Goal: Task Accomplishment & Management: Manage account settings

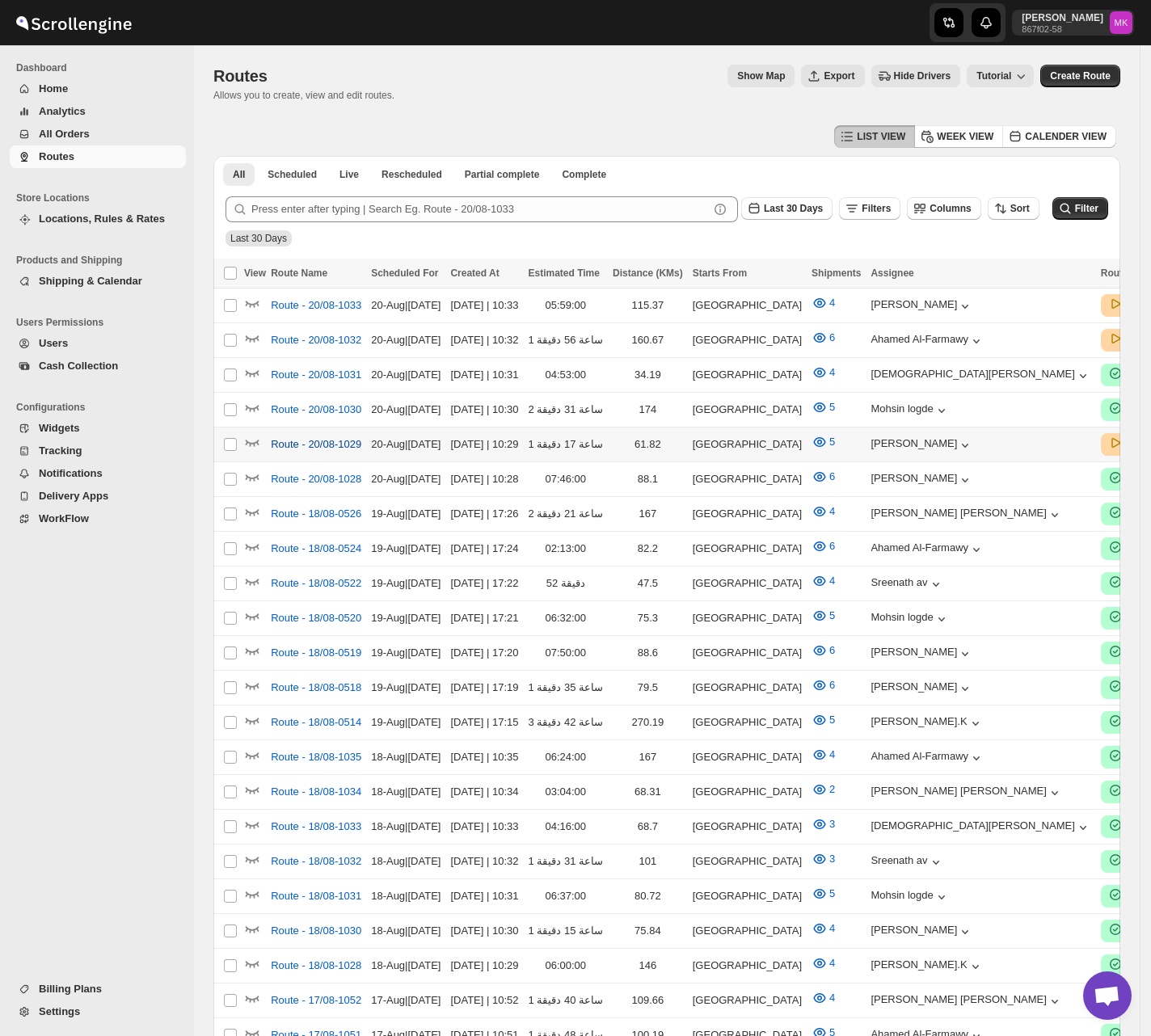
click at [285, 447] on span "Route - 20/08-1029" at bounding box center [315, 444] width 90 height 16
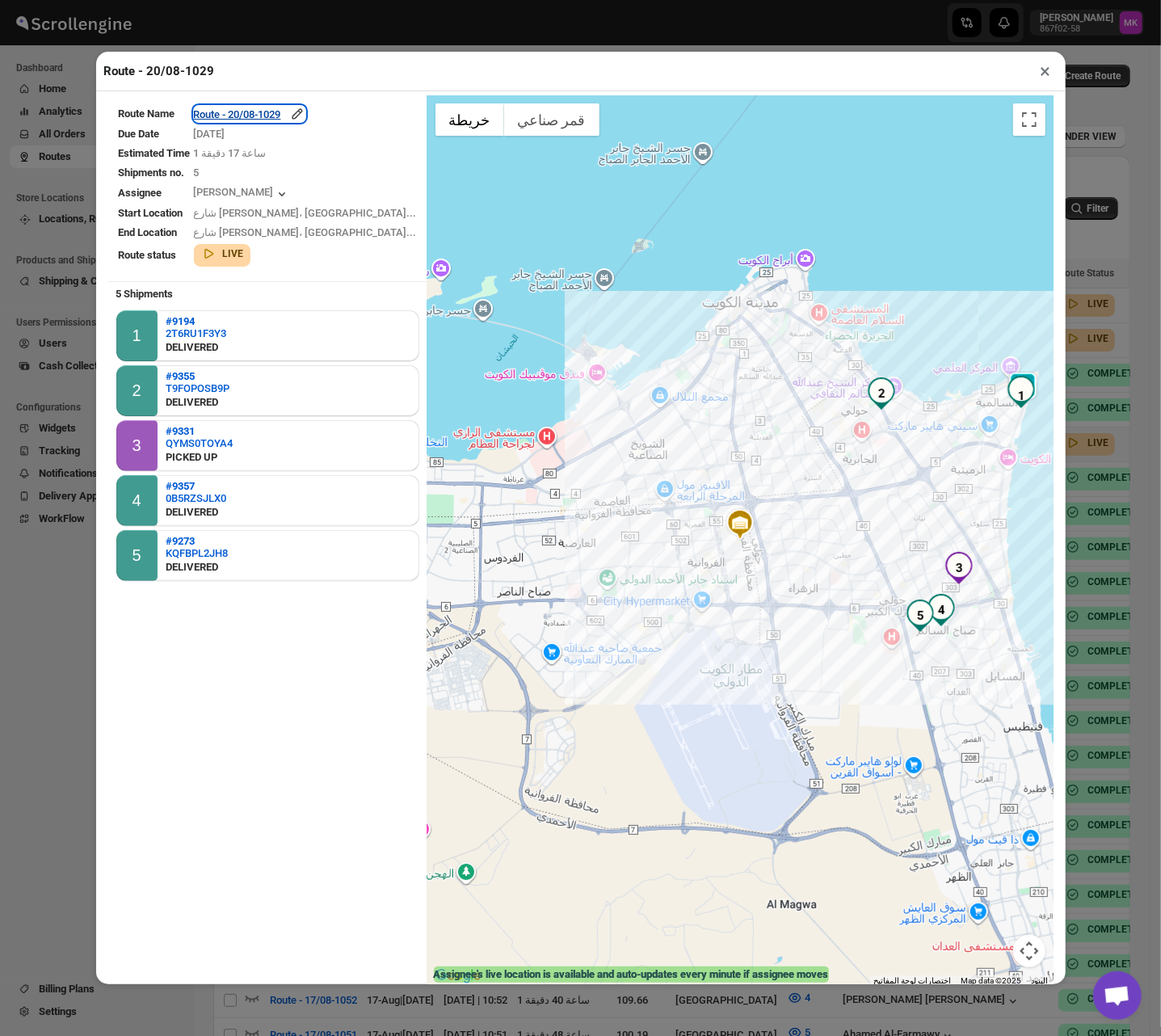
click at [265, 113] on div "Route - 20/08-1029" at bounding box center [249, 114] width 111 height 16
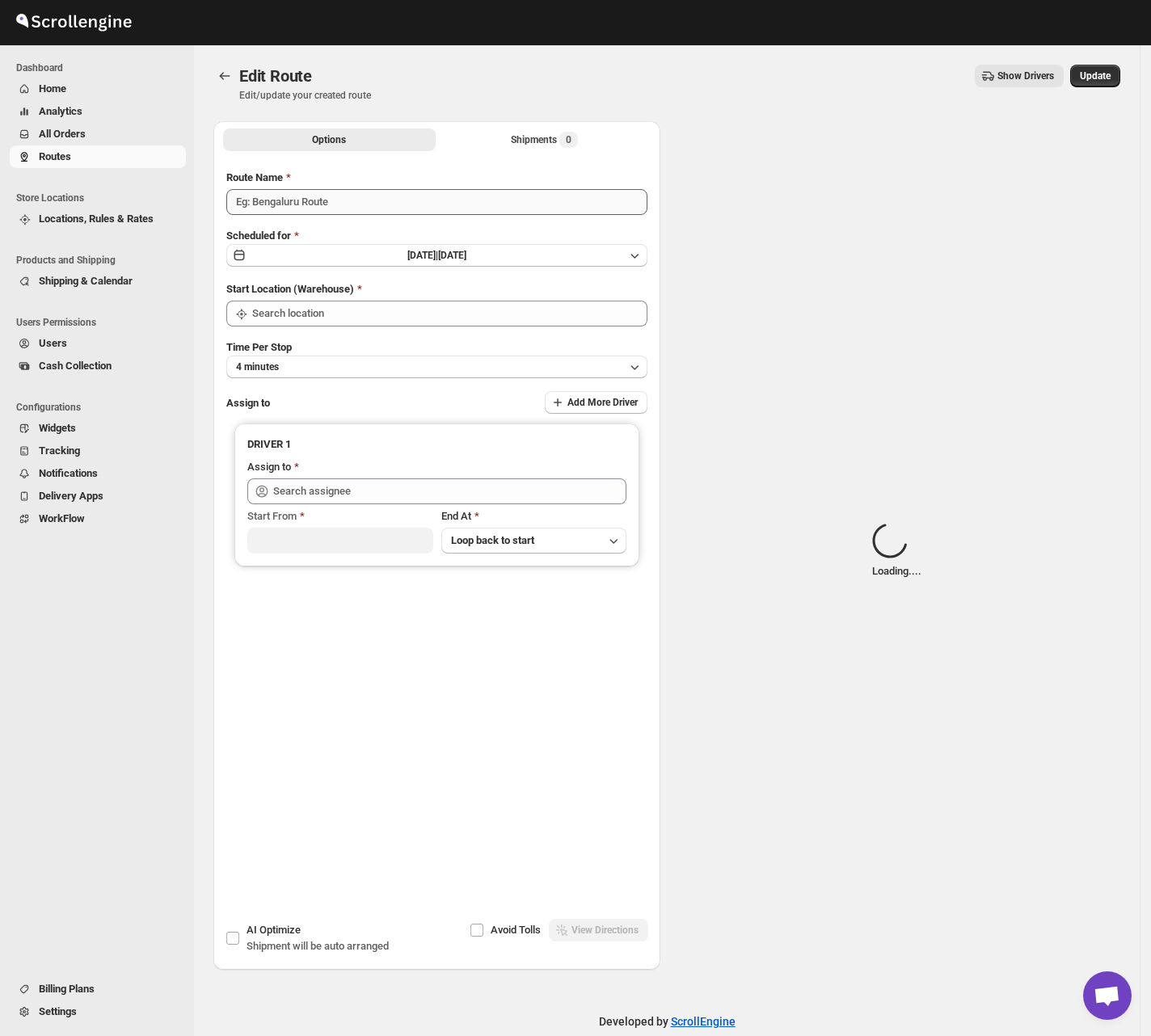
type input "Route - 20/08-1029"
click at [527, 153] on div "Options Shipments Loading... More views Options Shipments Loading... More views" at bounding box center [437, 139] width 447 height 35
type input "[GEOGRAPHIC_DATA]"
type input "Shaibaz Karbari (shaibazkarbari364@gmail.com)"
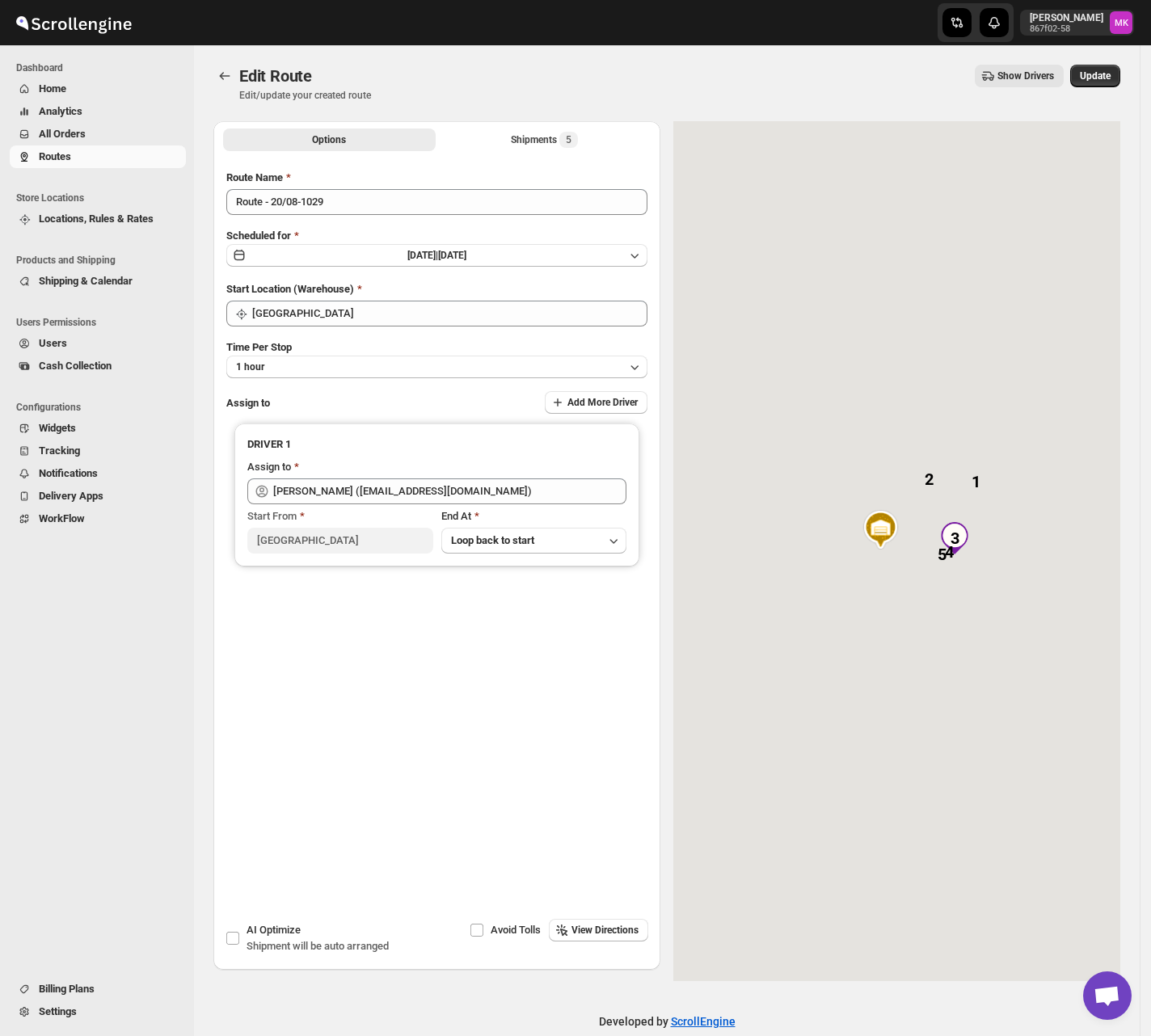
click at [527, 153] on div "Options Shipments 5 More views Options Shipments 5 More views" at bounding box center [437, 139] width 447 height 35
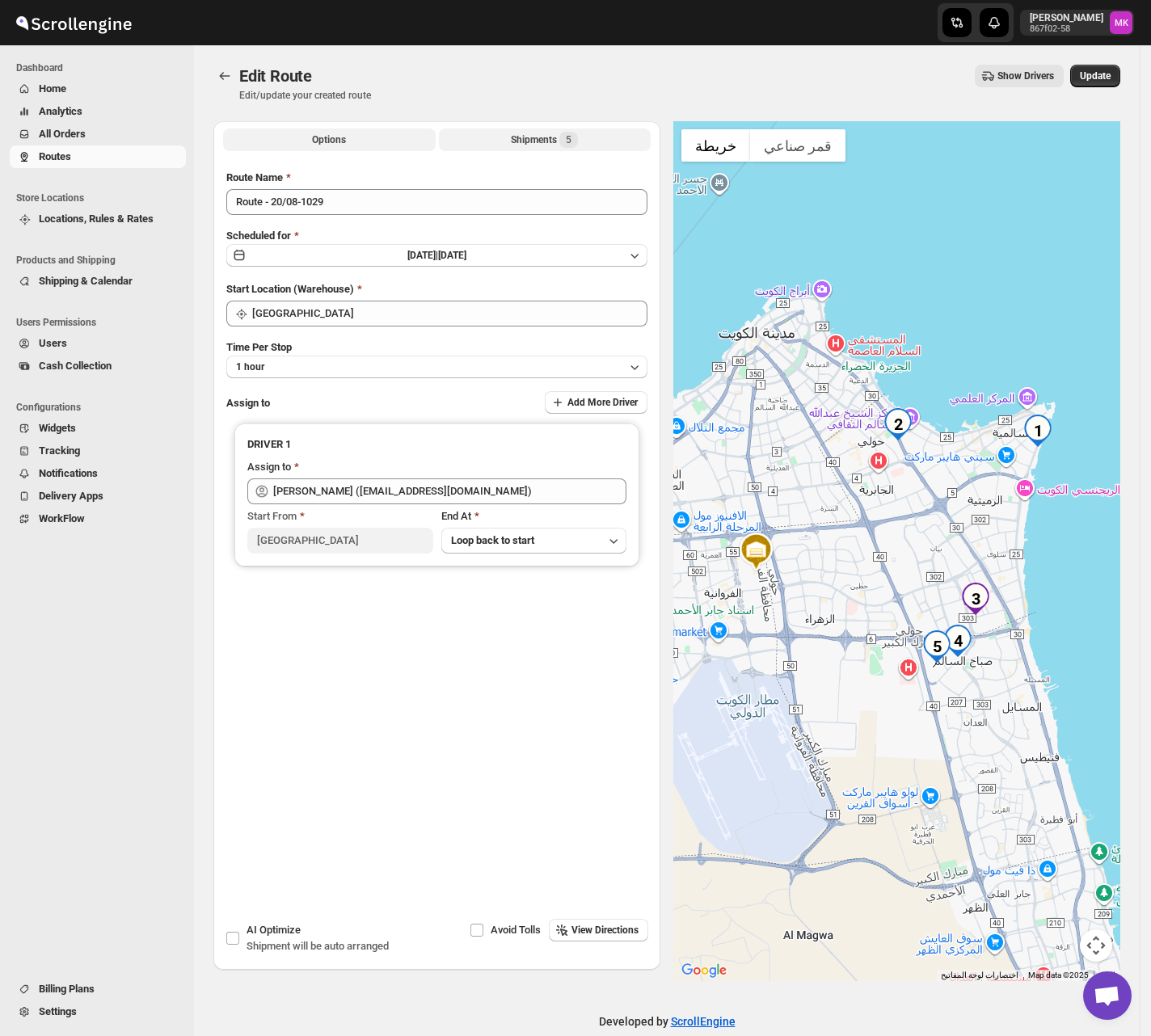
click at [534, 140] on div "Shipments 5" at bounding box center [544, 140] width 67 height 16
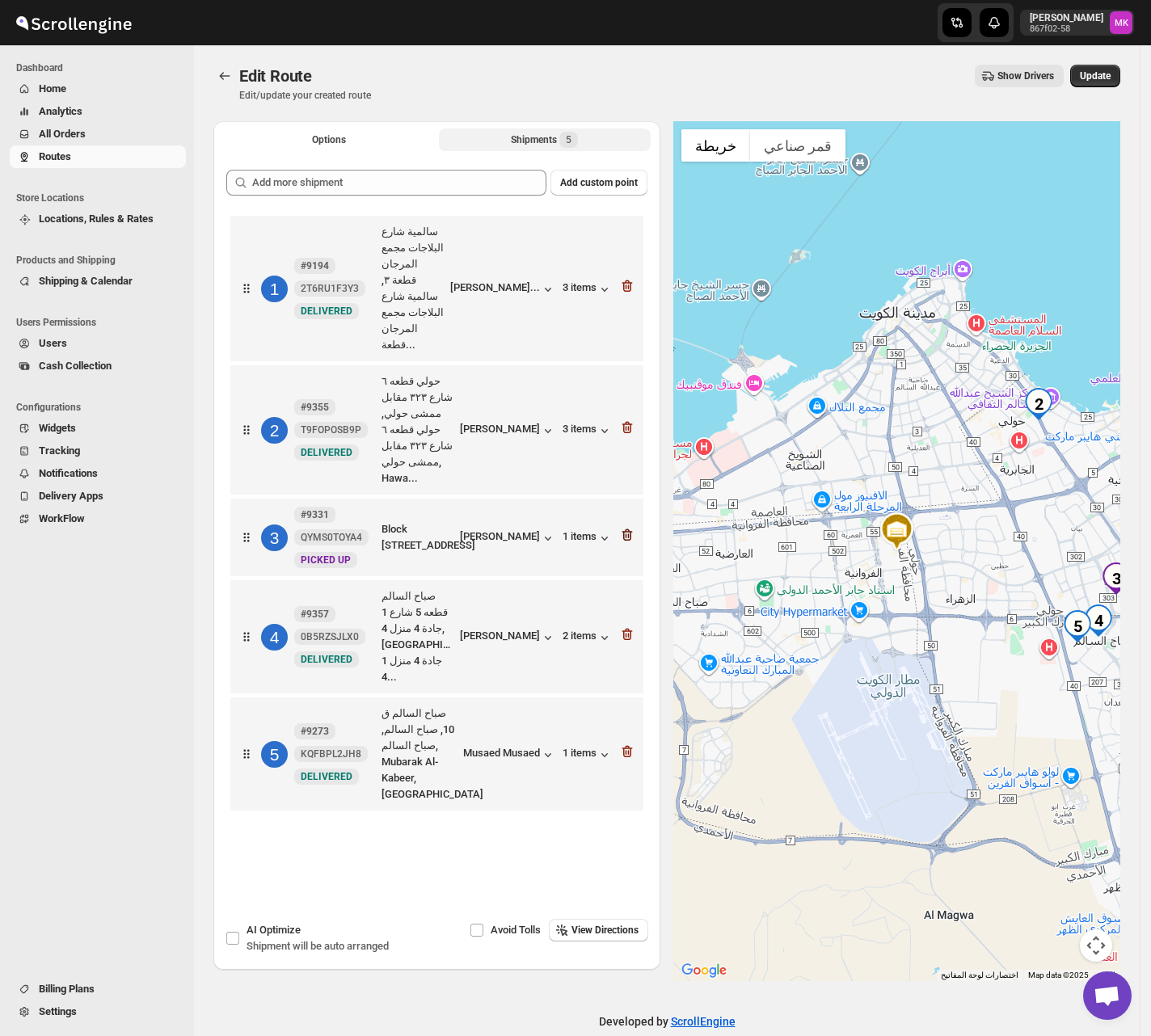
click at [635, 527] on icon "button" at bounding box center [627, 535] width 16 height 16
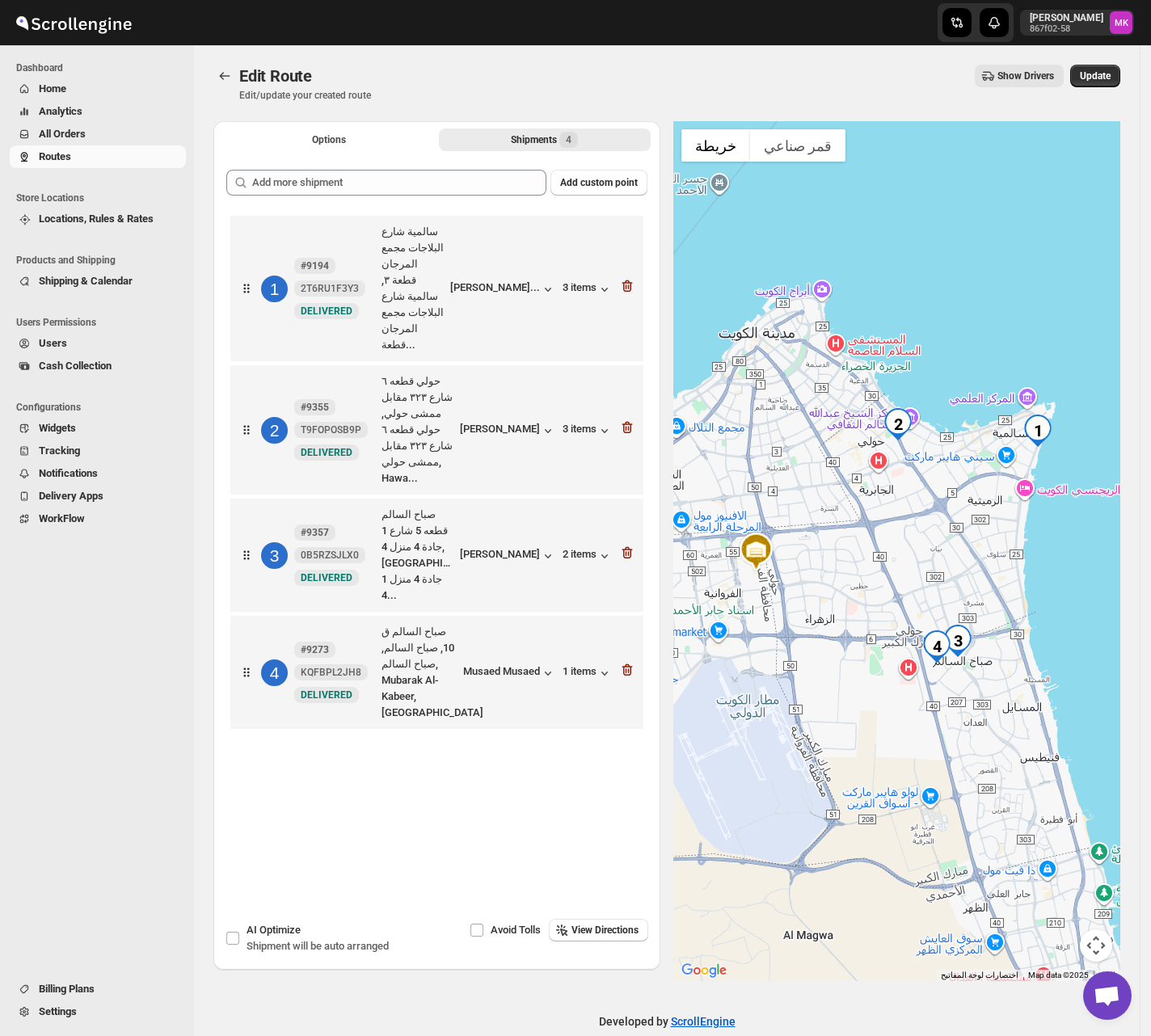
click at [1104, 87] on div "Edit Route Edit/update your created route Show Drivers More actions Show Driver…" at bounding box center [667, 83] width 907 height 37
click at [1107, 83] on button "Update" at bounding box center [1095, 76] width 50 height 23
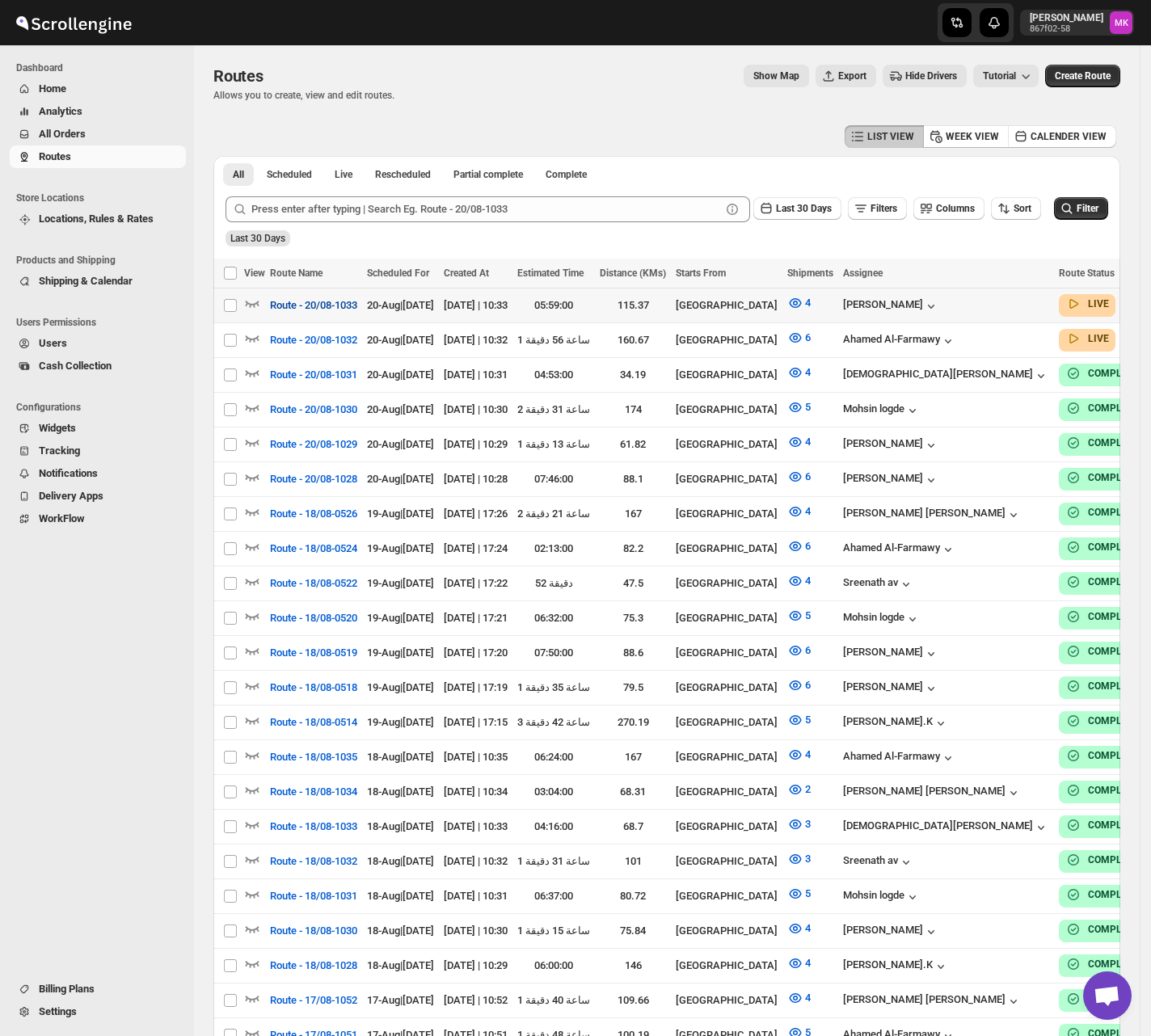
click at [306, 302] on span "Route - 20/08-1033" at bounding box center [313, 305] width 87 height 16
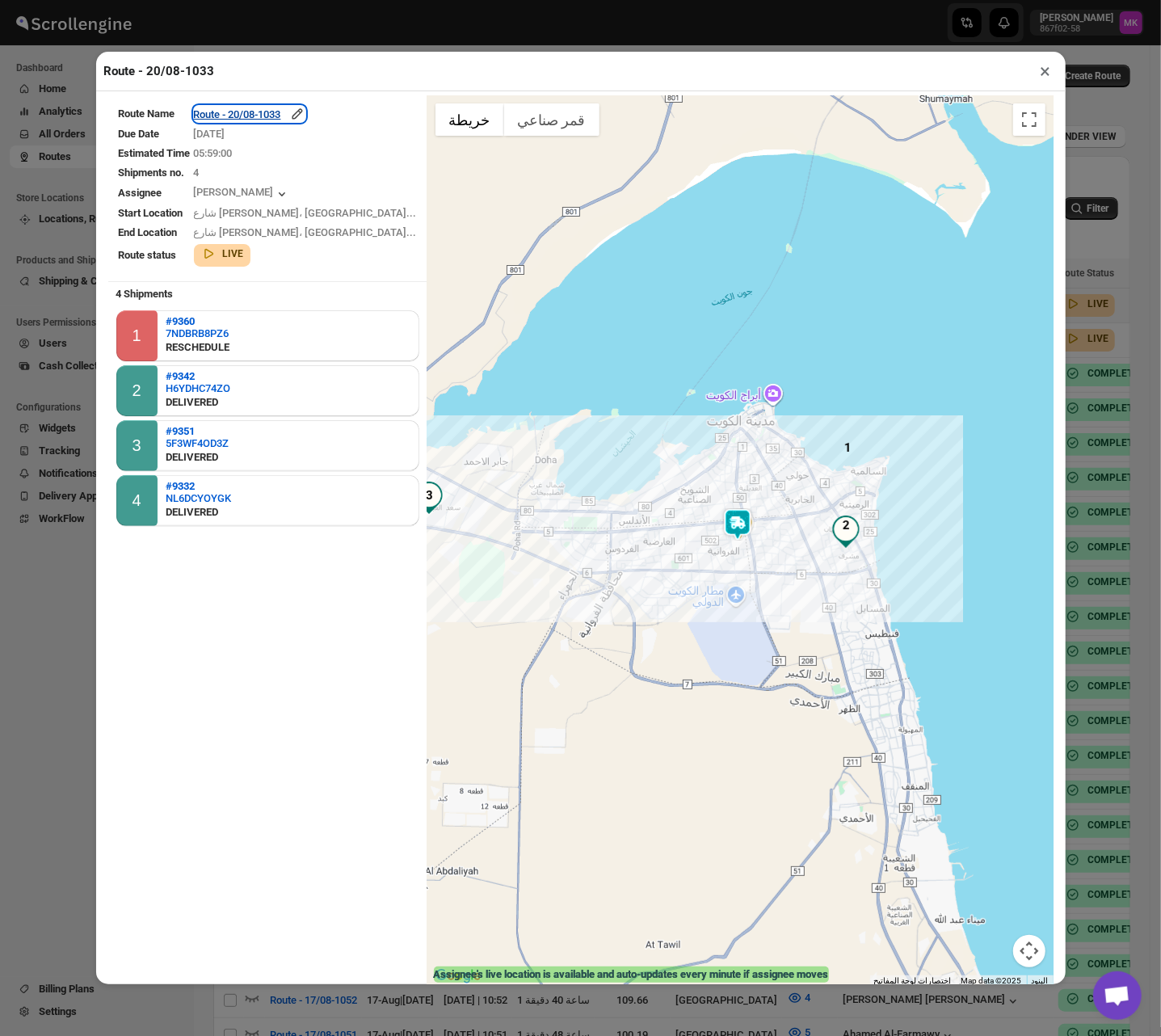
click at [281, 108] on div "Route - 20/08-1033" at bounding box center [249, 114] width 111 height 16
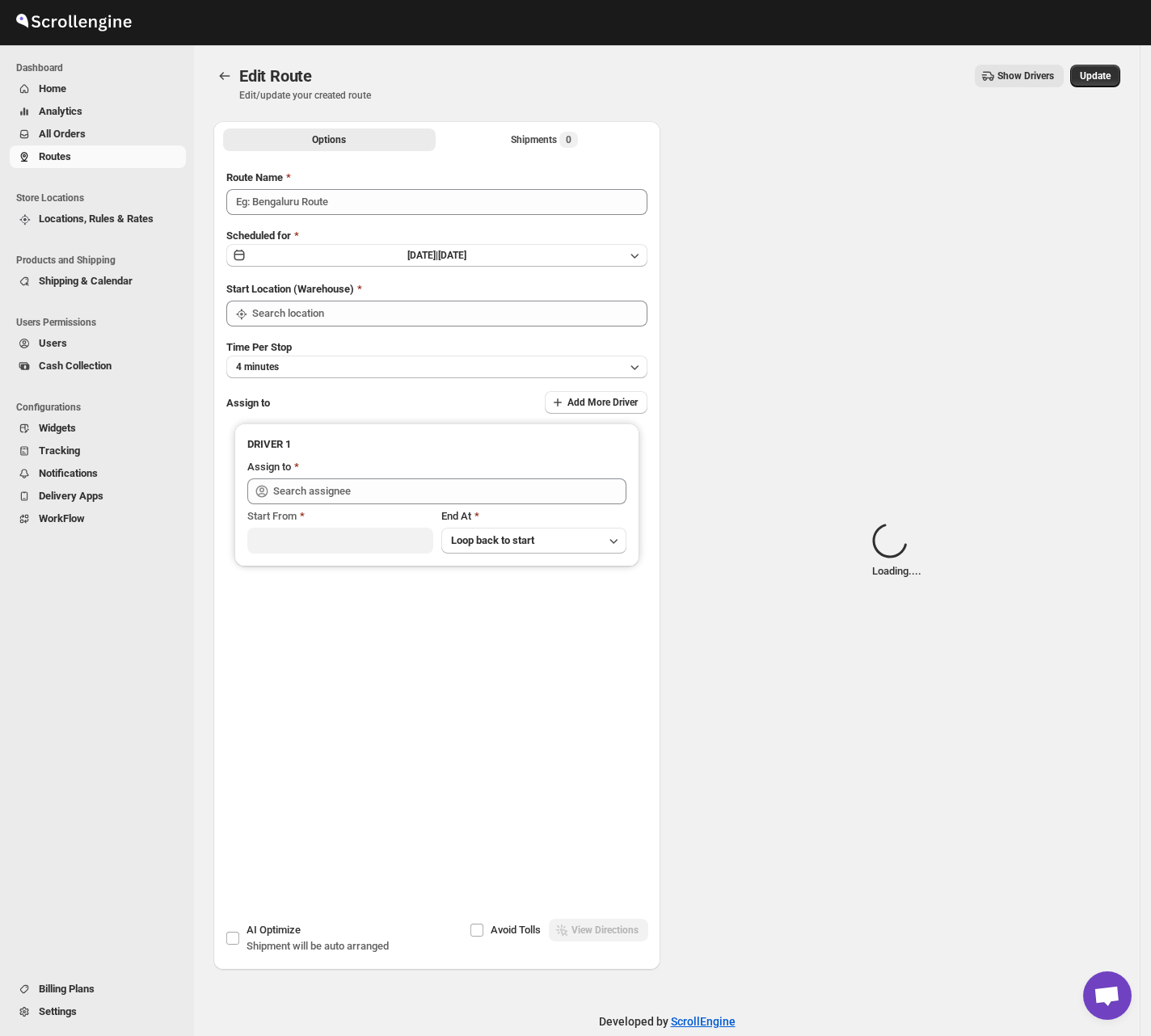
type input "Route - 20/08-1033"
click at [541, 152] on div "Options Shipments Loading... More views Options Shipments Loading... More views" at bounding box center [437, 139] width 447 height 35
type input "[GEOGRAPHIC_DATA]"
type input "Mohammad chand (mohdqabid@gmail.com)"
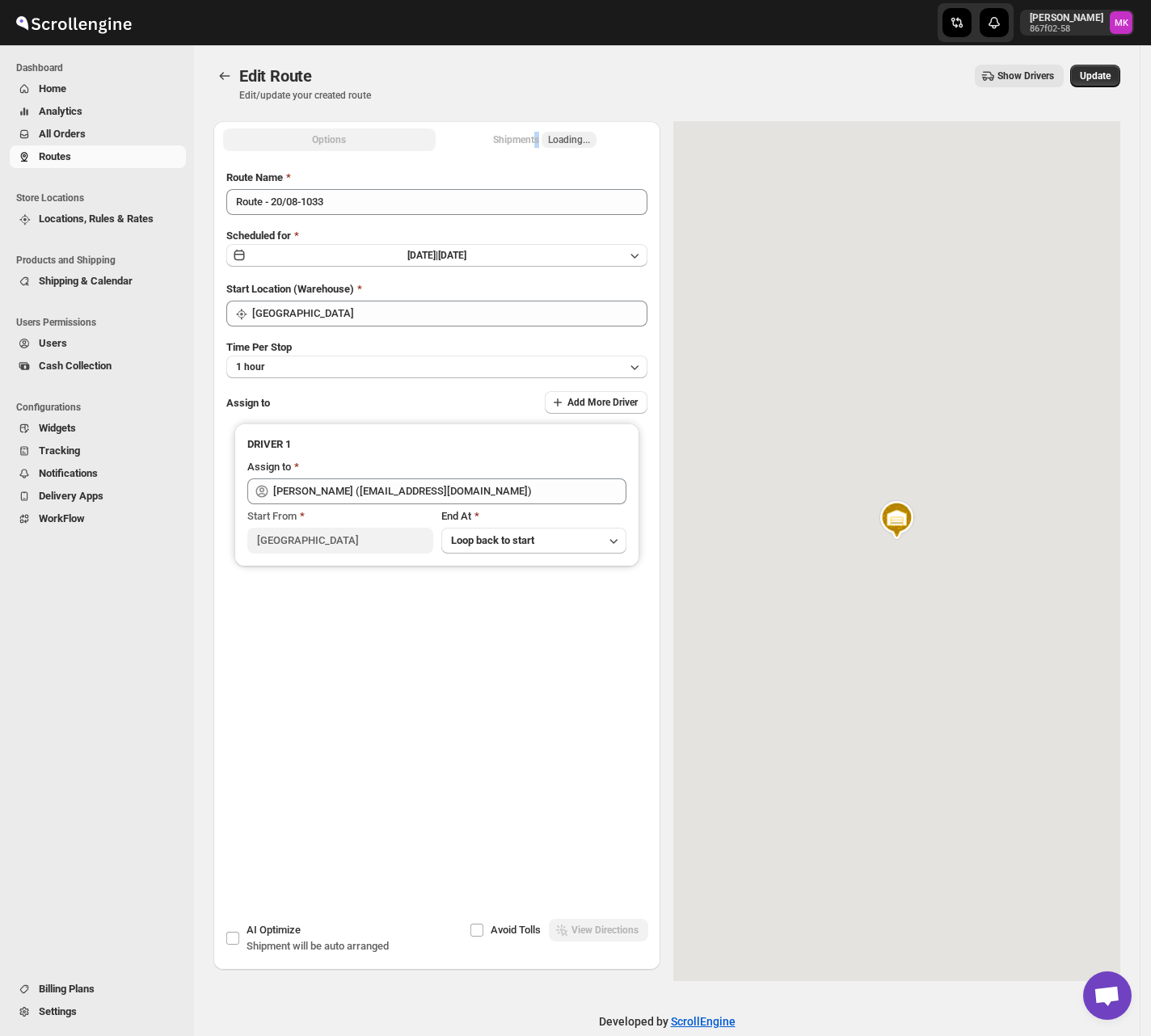
click at [562, 134] on div "Shipments Loading..." at bounding box center [544, 140] width 104 height 16
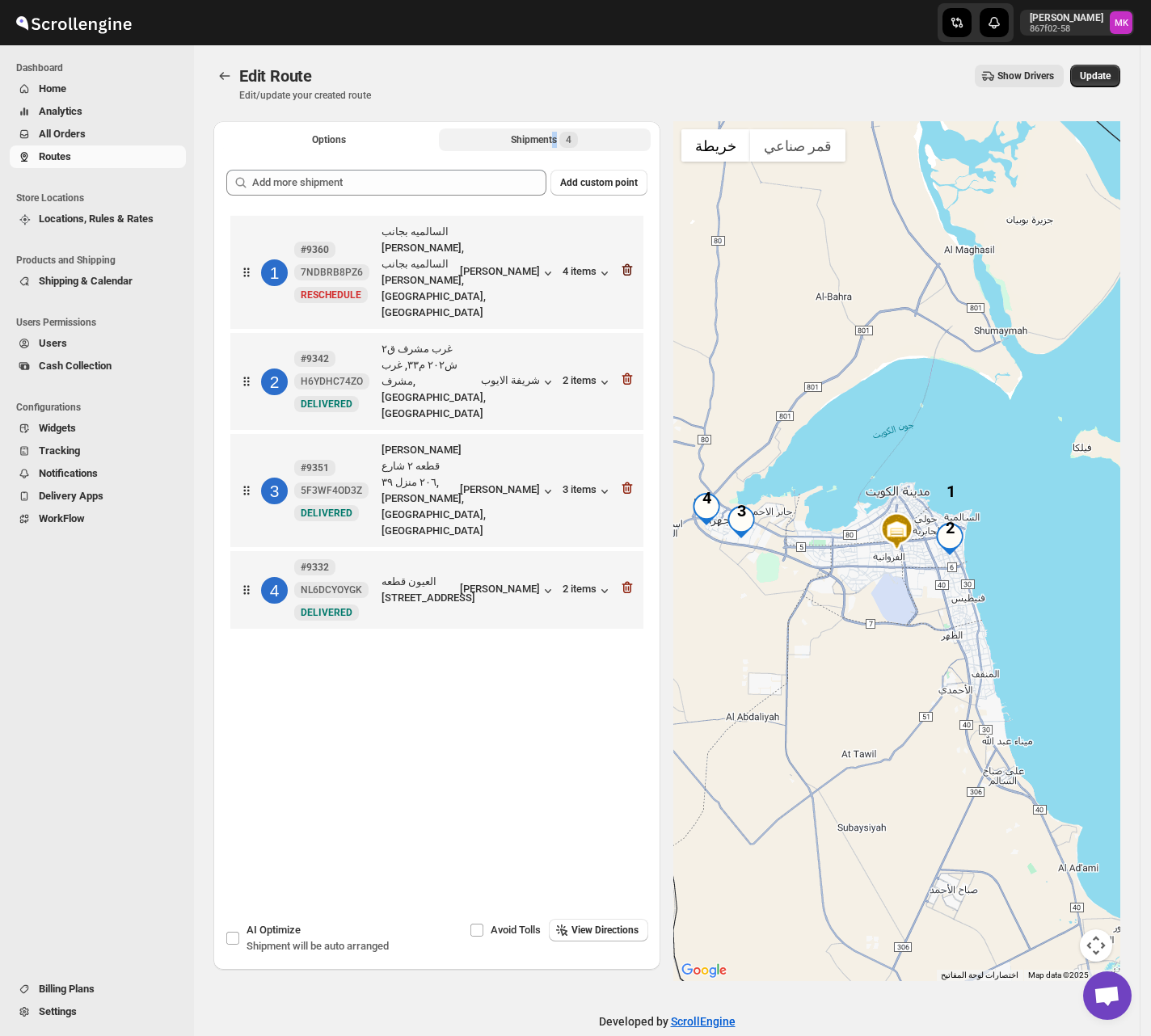
click at [631, 264] on icon "button" at bounding box center [627, 270] width 10 height 12
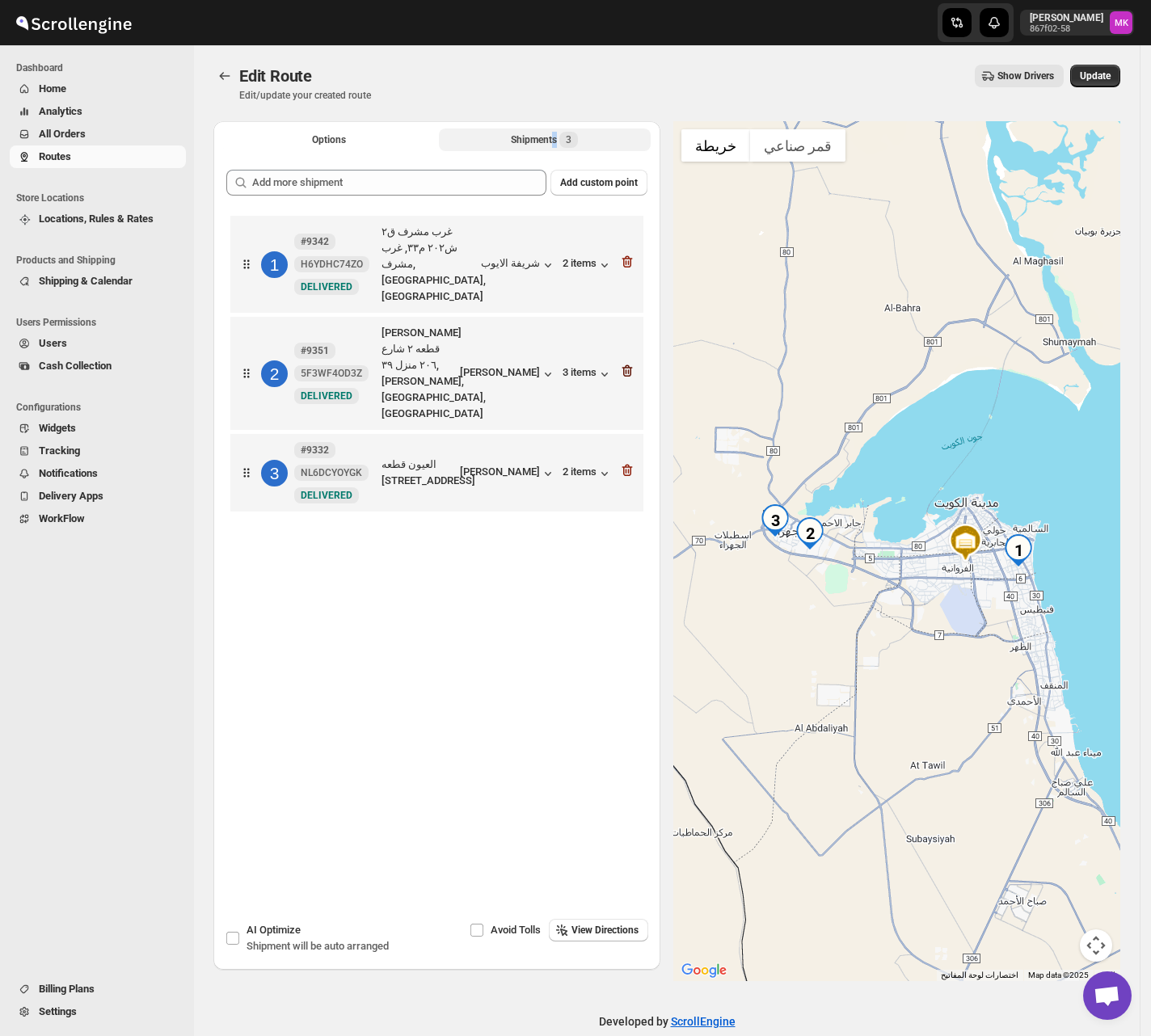
click at [629, 363] on icon "button" at bounding box center [627, 370] width 16 height 16
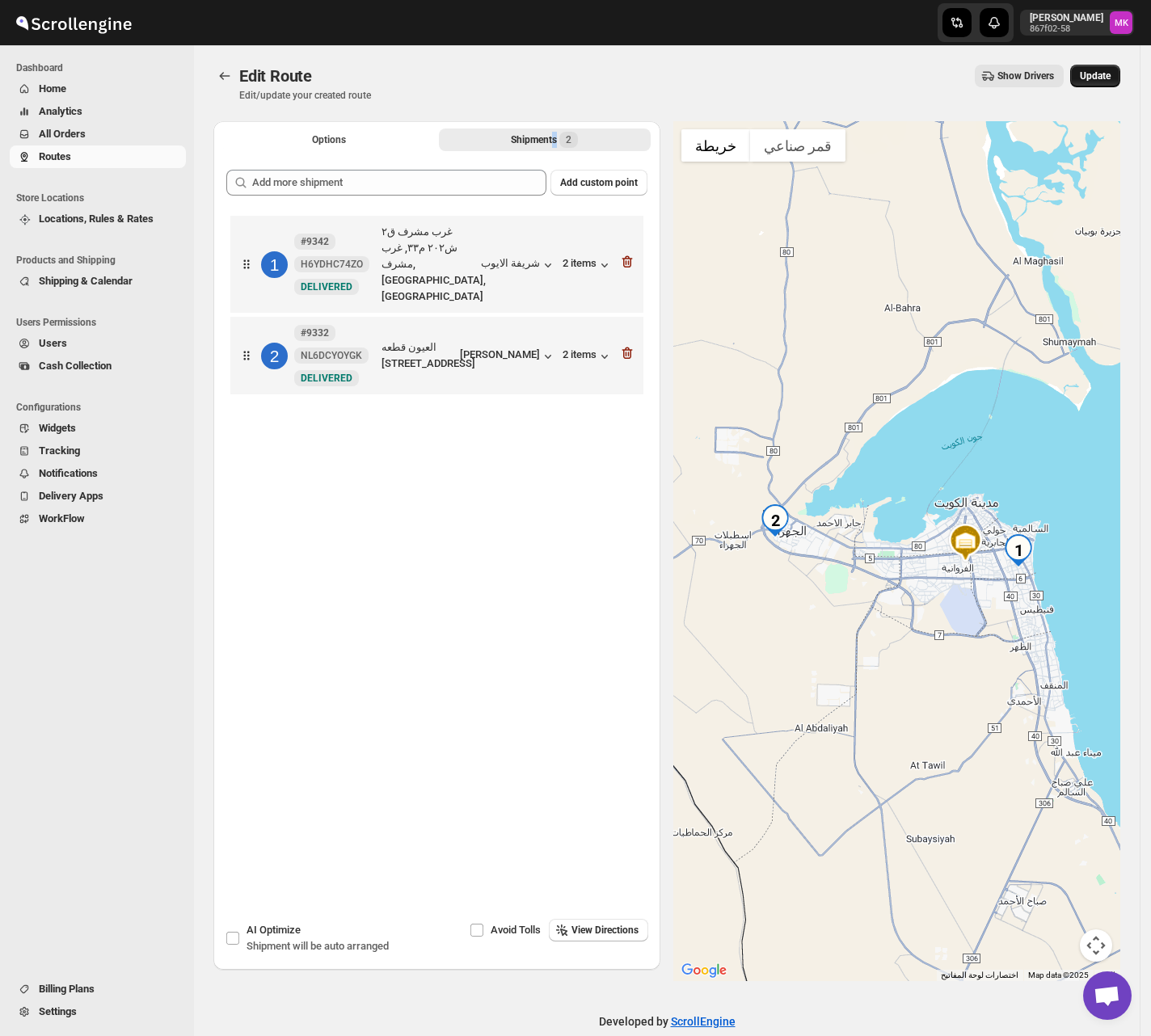
click at [1095, 81] on span "Update" at bounding box center [1095, 76] width 30 height 13
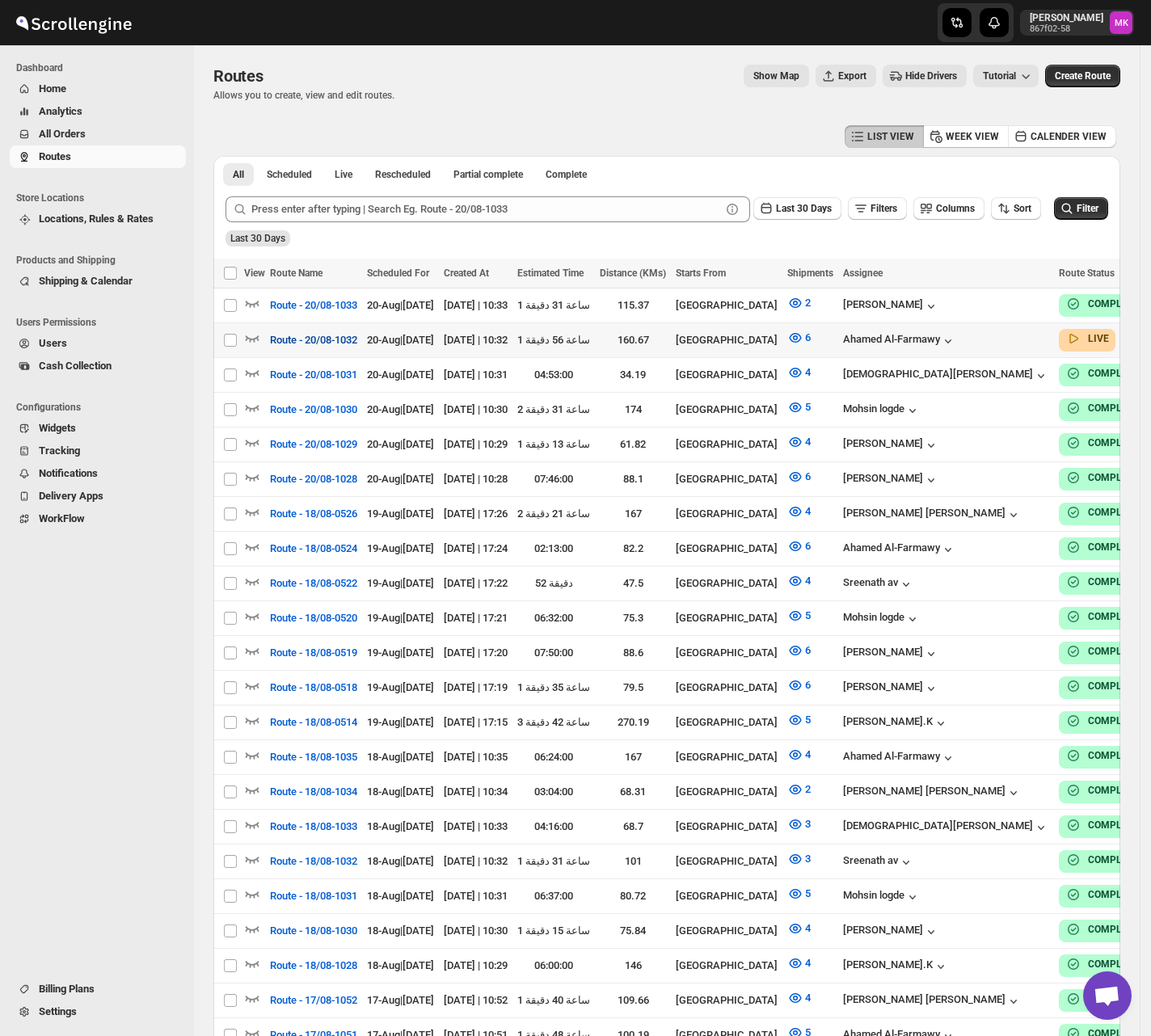
click at [336, 338] on span "Route - 20/08-1032" at bounding box center [313, 340] width 87 height 16
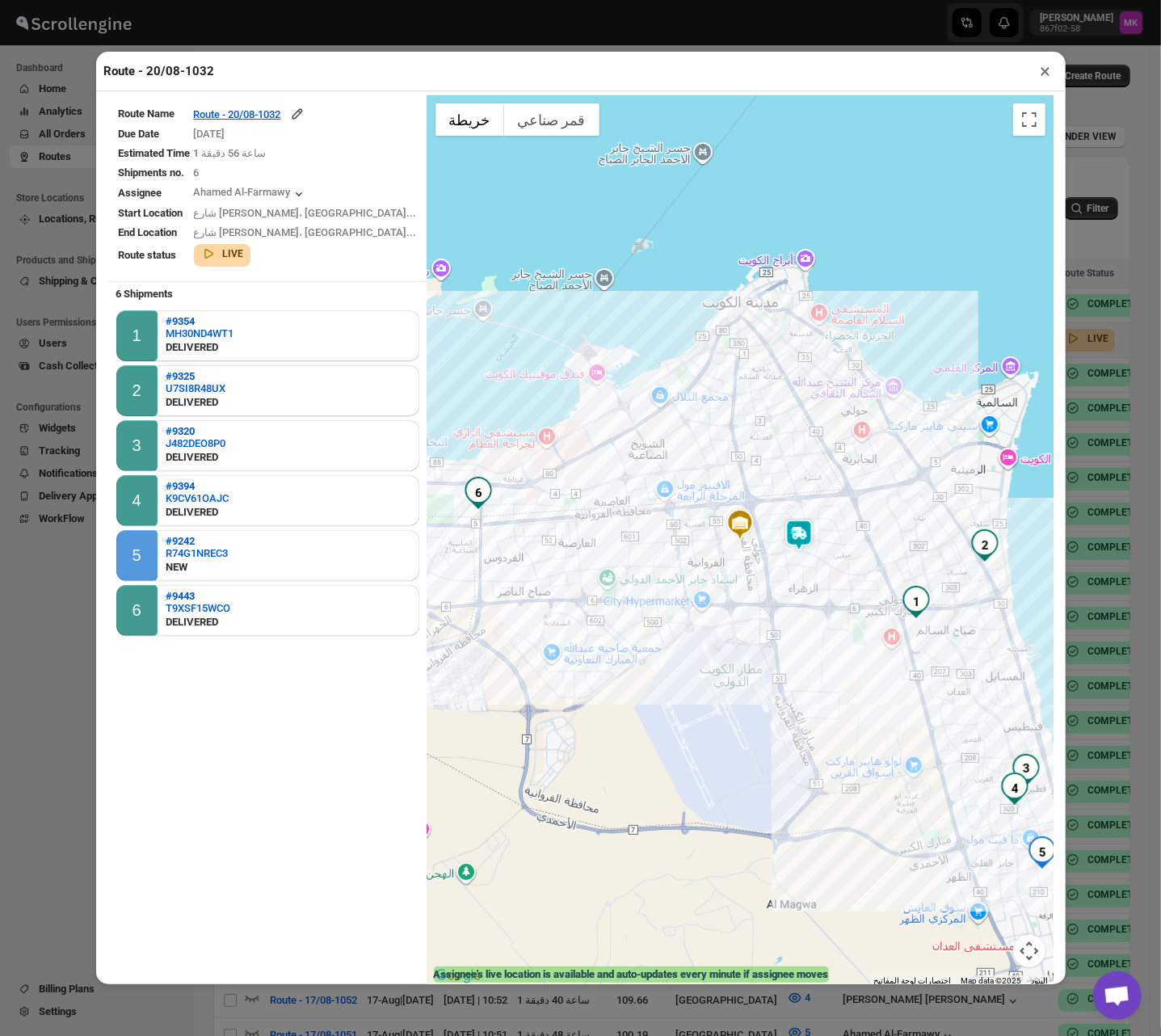
click at [1039, 83] on button "×" at bounding box center [1046, 71] width 24 height 23
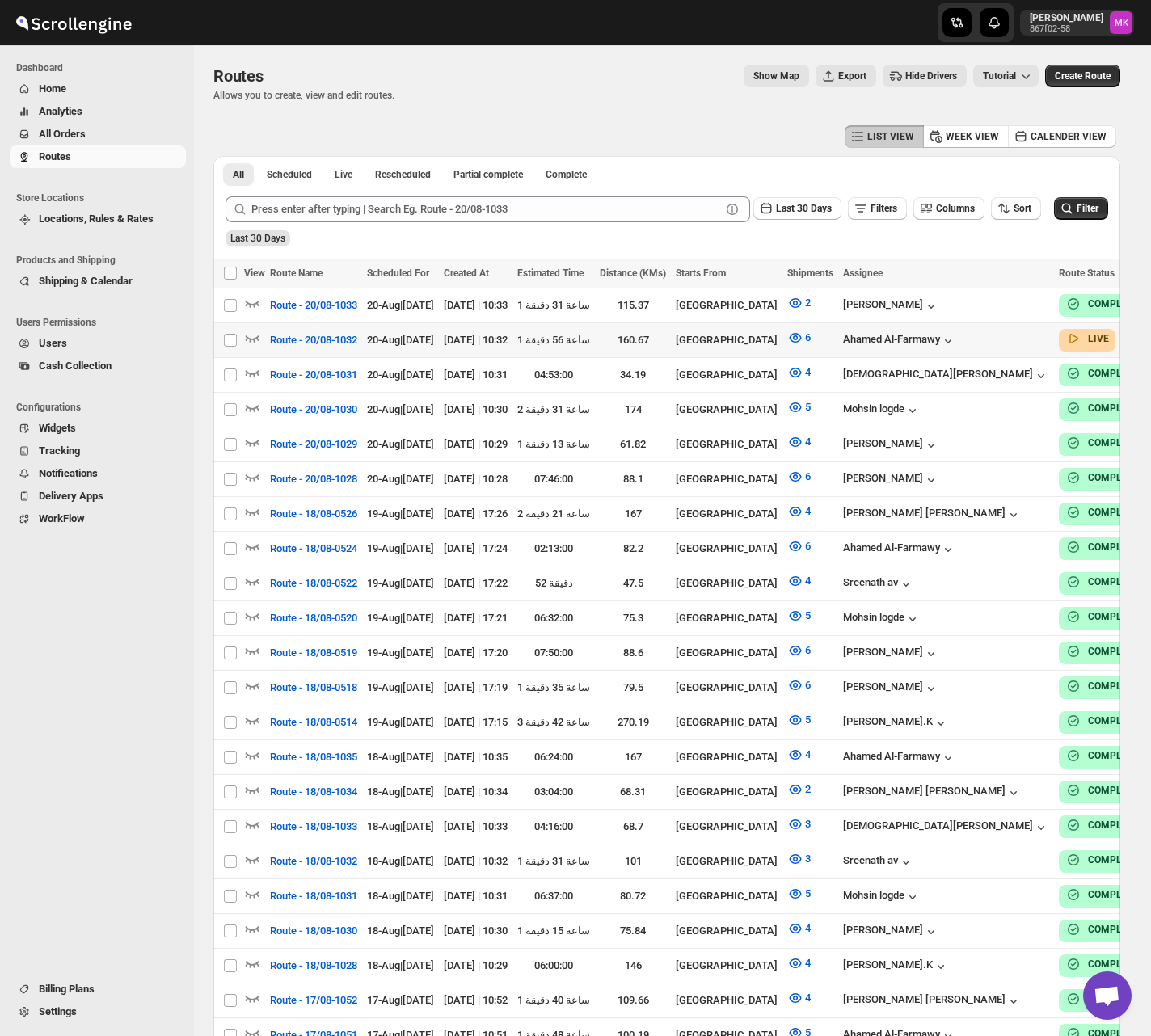
click at [28, 136] on icon "Navigation" at bounding box center [24, 134] width 9 height 9
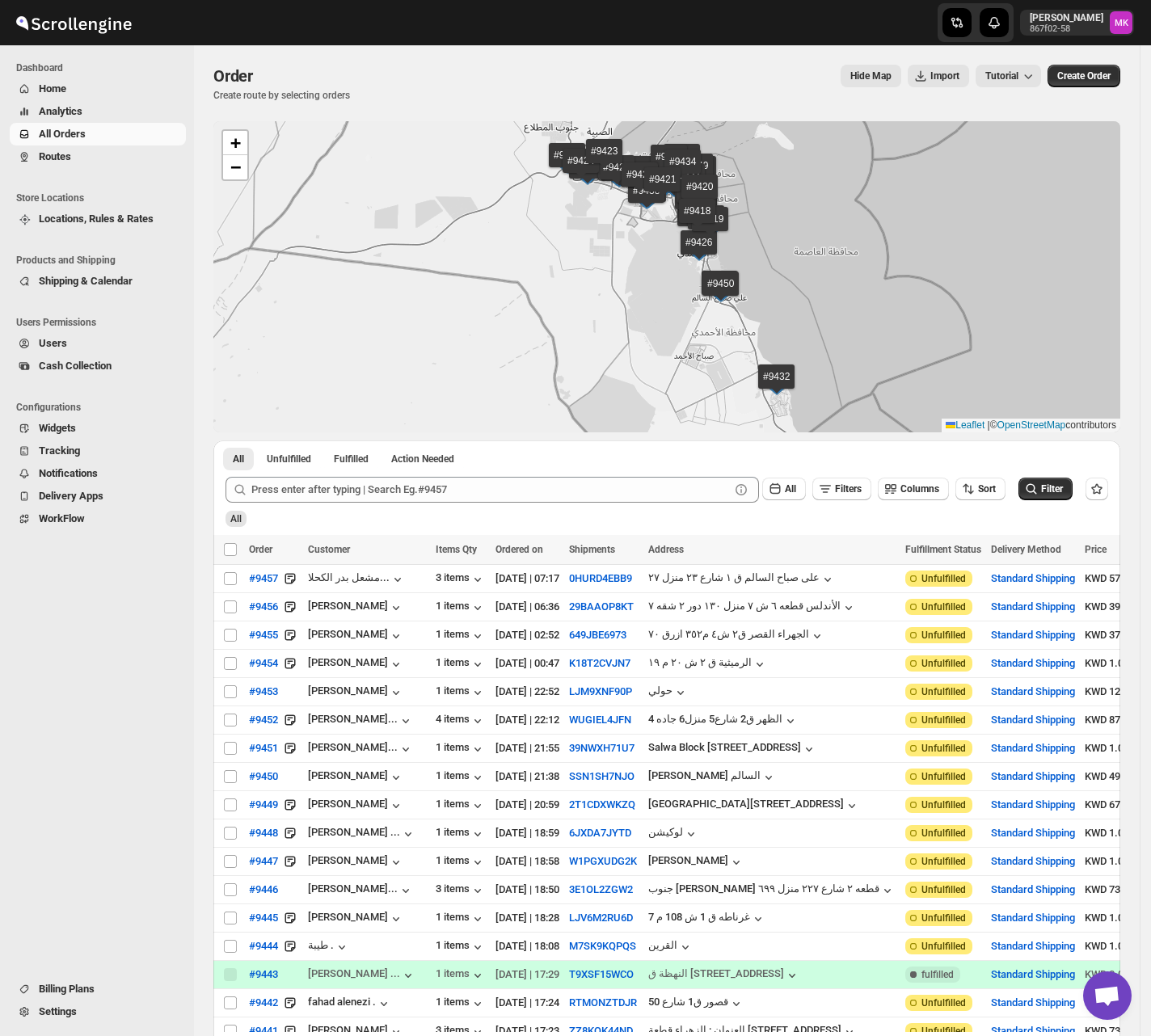
click at [66, 152] on span "Routes" at bounding box center [55, 156] width 32 height 12
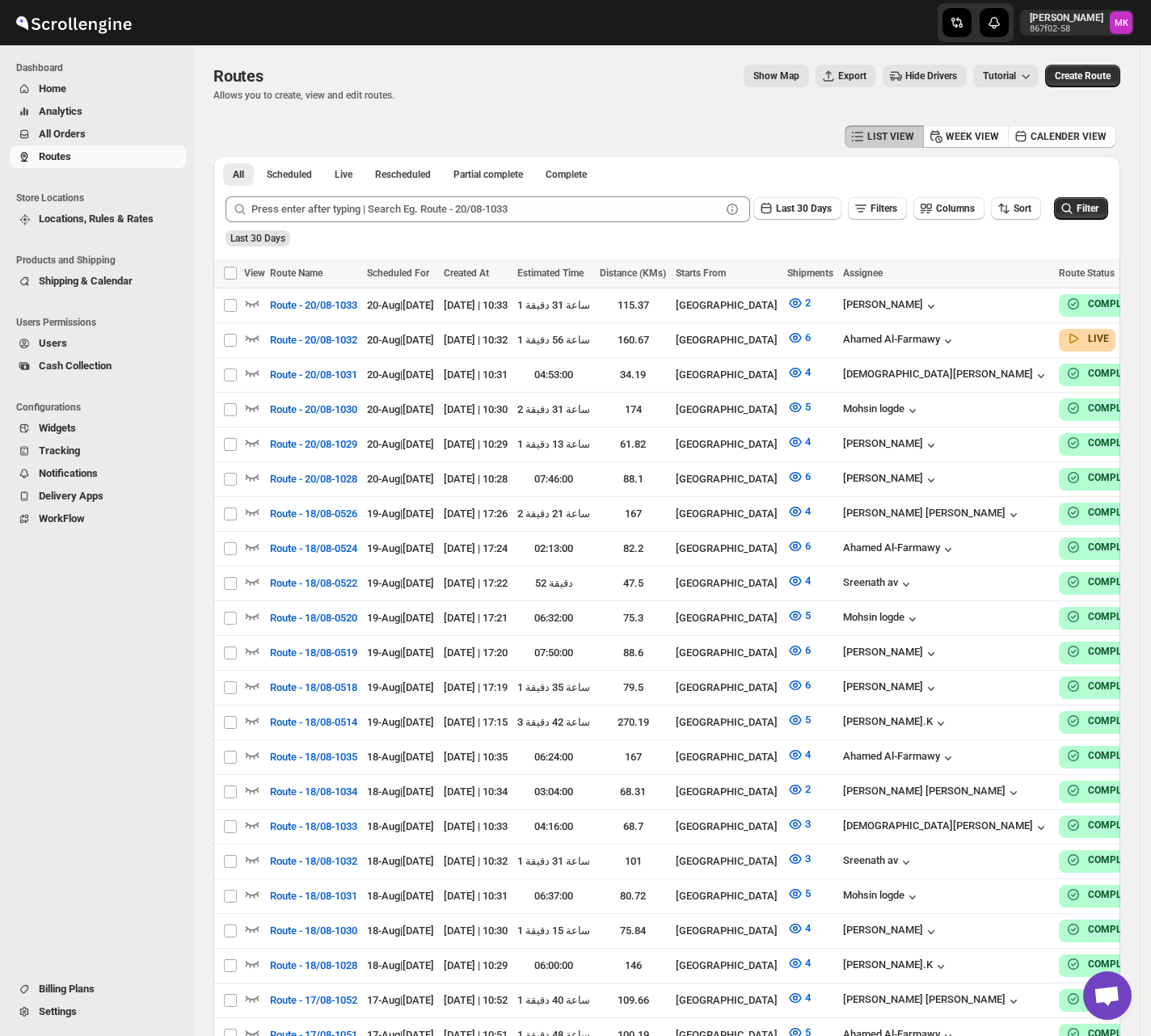
click at [82, 137] on span "All Orders" at bounding box center [62, 133] width 47 height 12
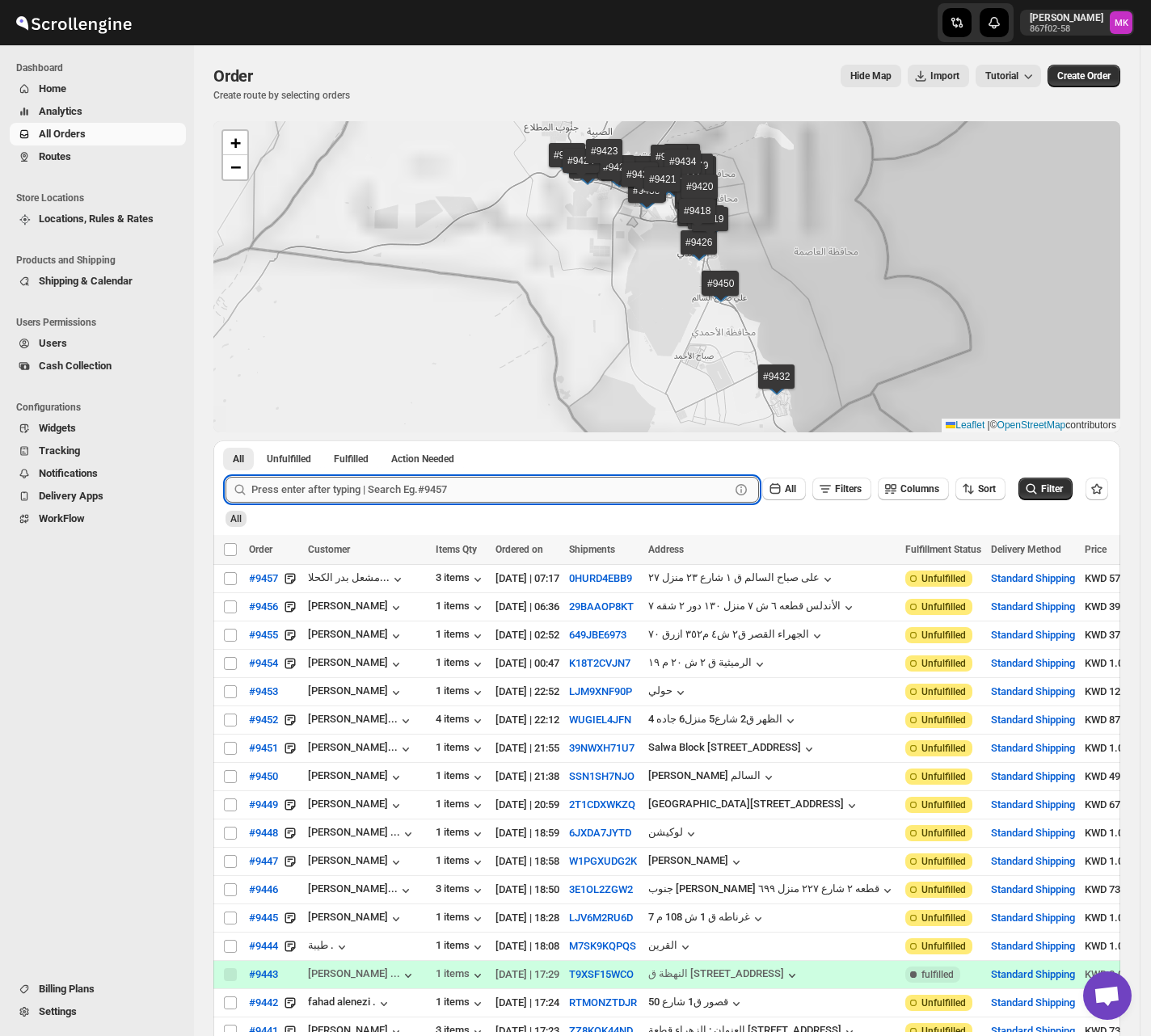
click at [311, 483] on input "text" at bounding box center [491, 489] width 479 height 26
paste input "9351"
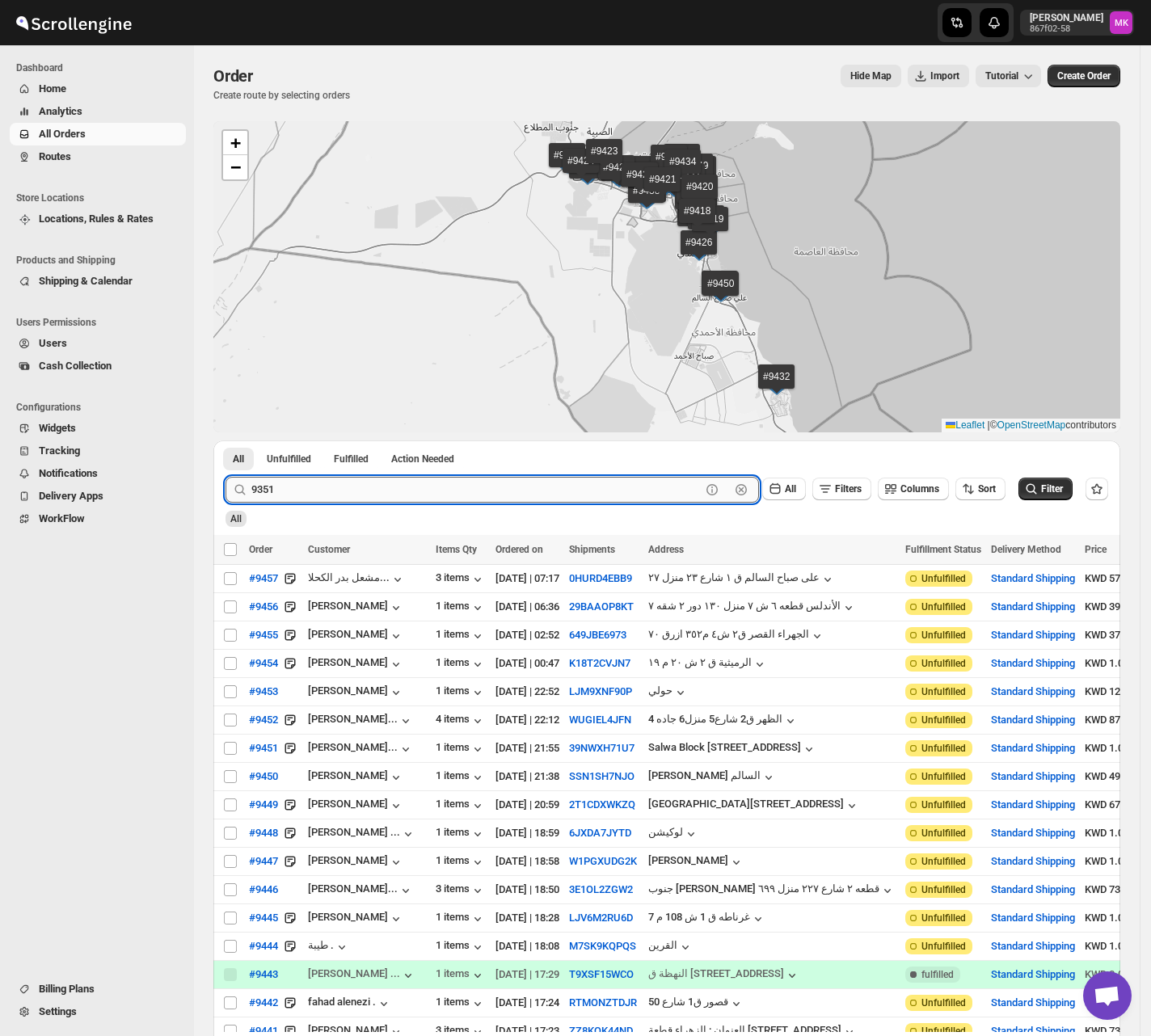
type input "9351"
click at [225, 441] on button "Submit" at bounding box center [248, 449] width 47 height 17
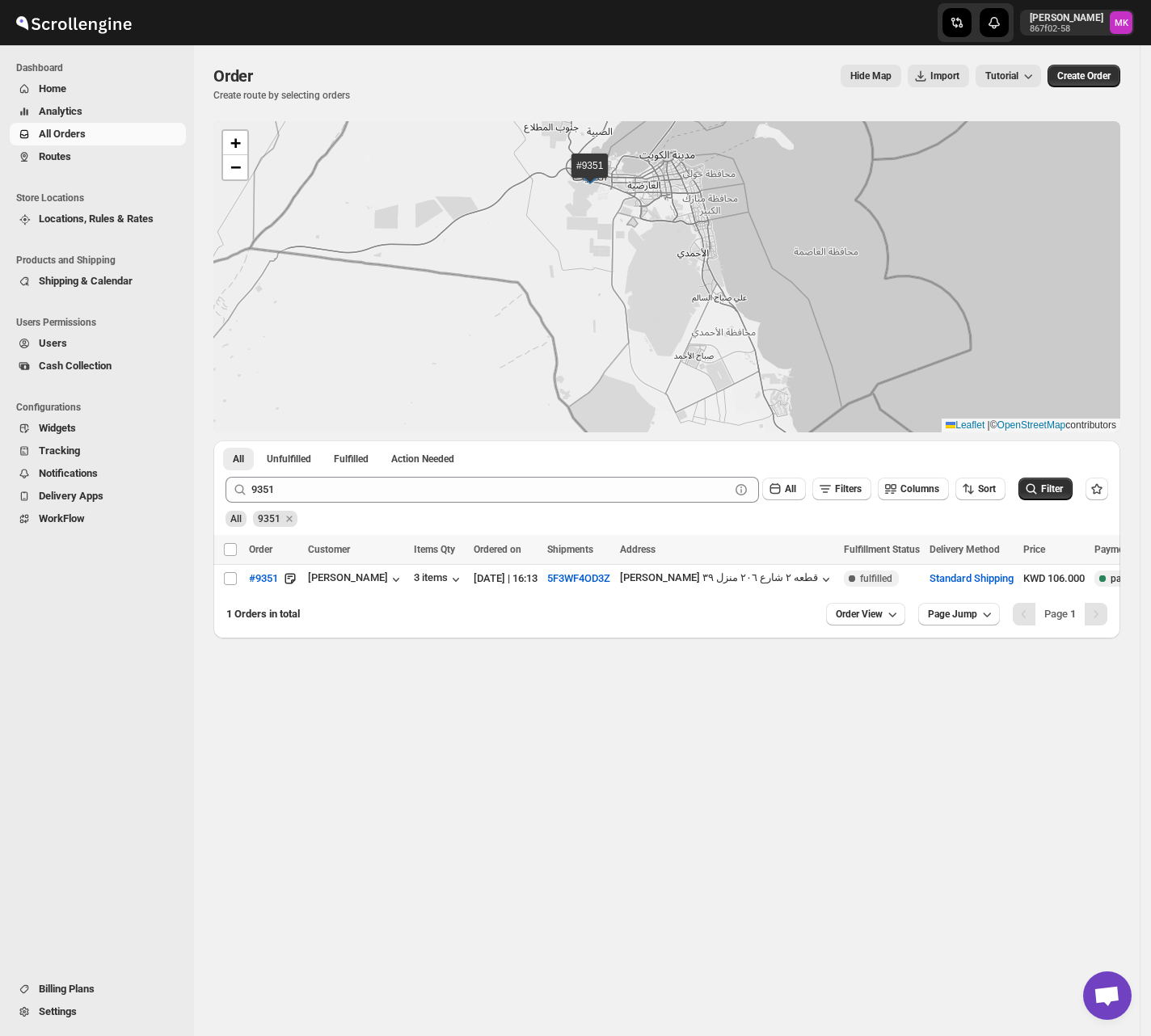
click at [53, 361] on span "Cash Collection" at bounding box center [75, 366] width 73 height 12
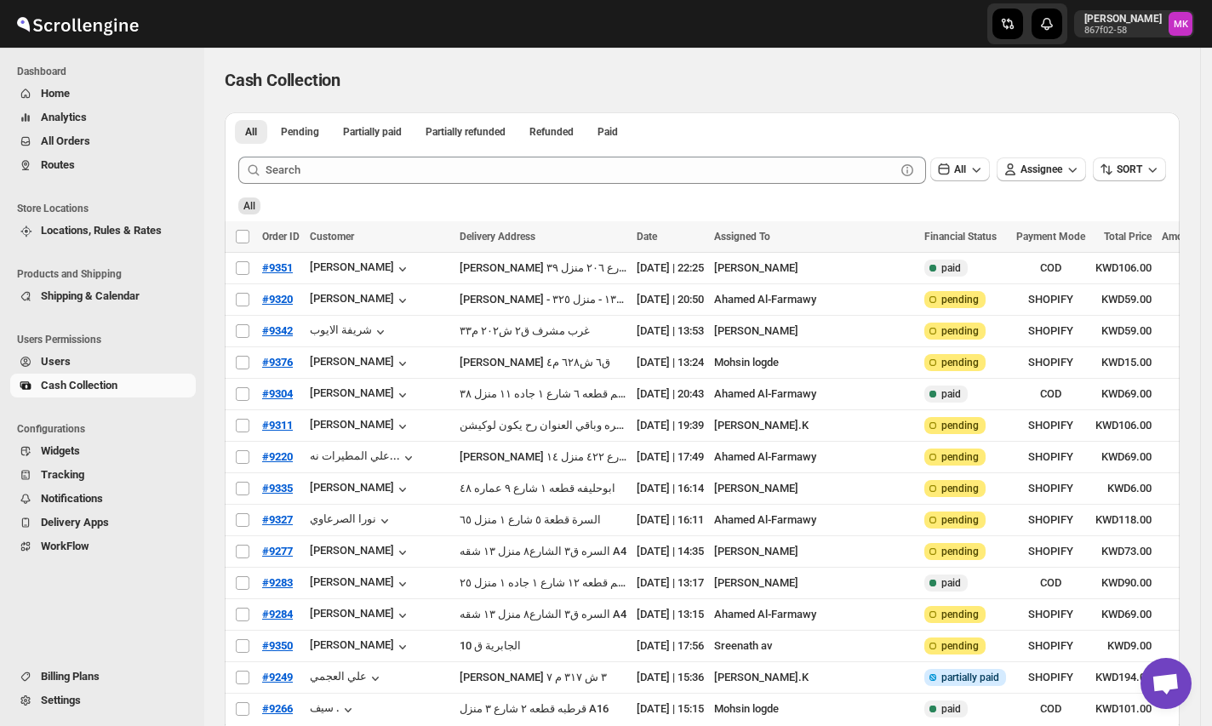
click at [54, 725] on ul "Billing Plans Settings" at bounding box center [98, 695] width 196 height 62
